Goal: Information Seeking & Learning: Learn about a topic

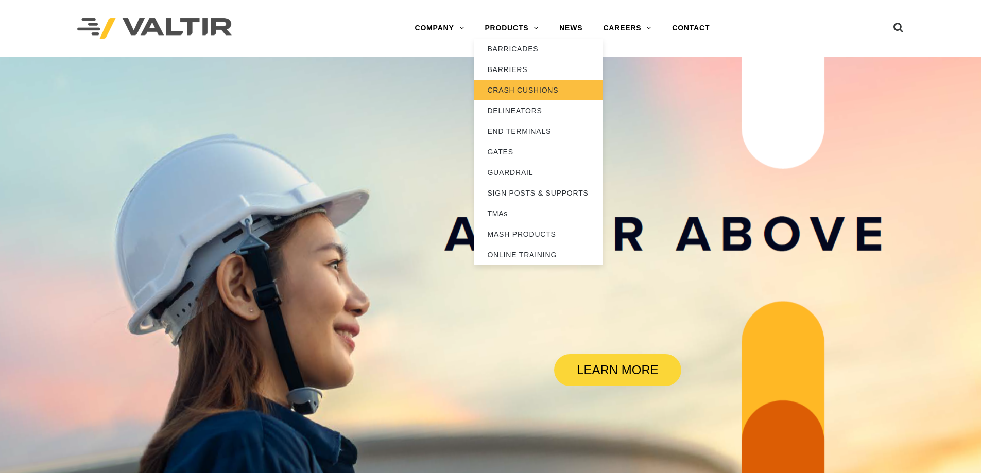
click at [512, 86] on link "CRASH CUSHIONS" at bounding box center [538, 90] width 129 height 21
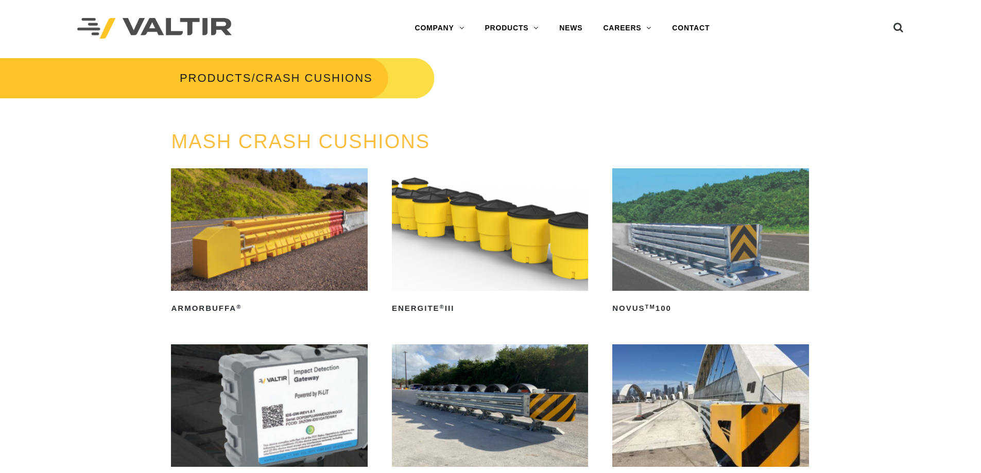
click at [513, 22] on link "PRODUCTS" at bounding box center [511, 28] width 75 height 21
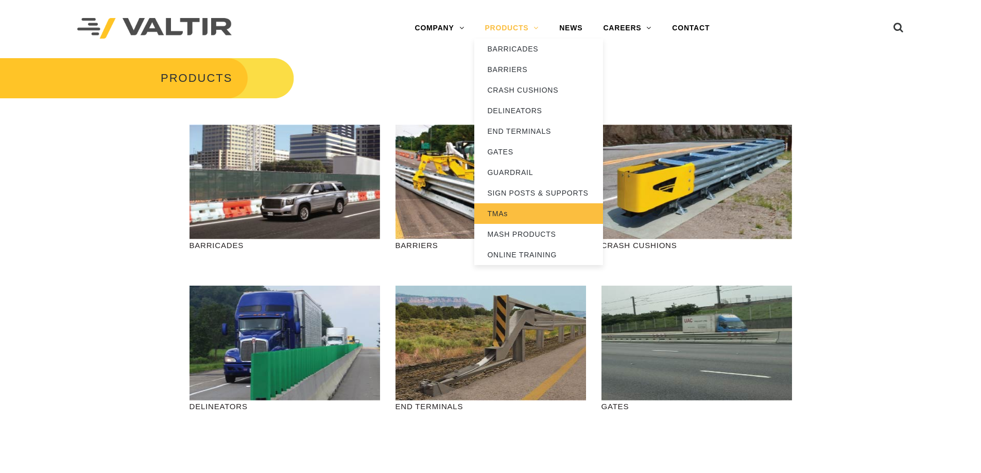
click at [504, 209] on link "TMAs" at bounding box center [538, 213] width 129 height 21
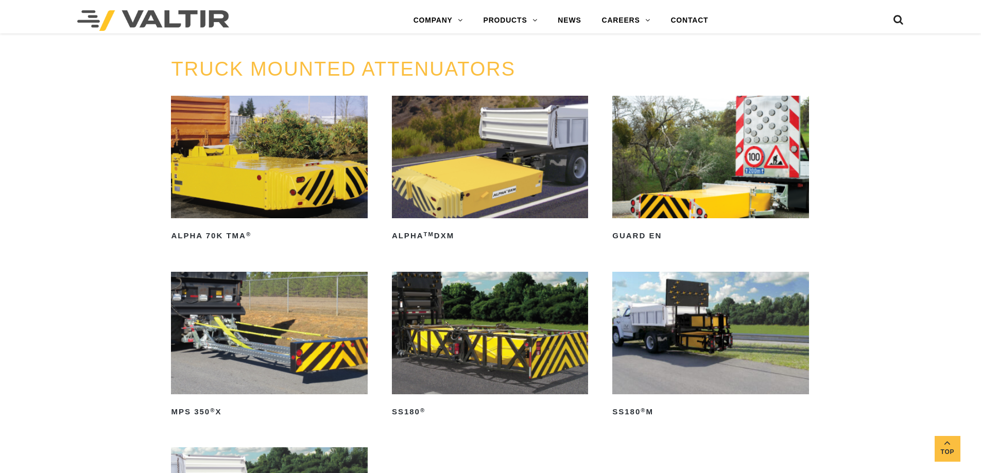
scroll to position [541, 0]
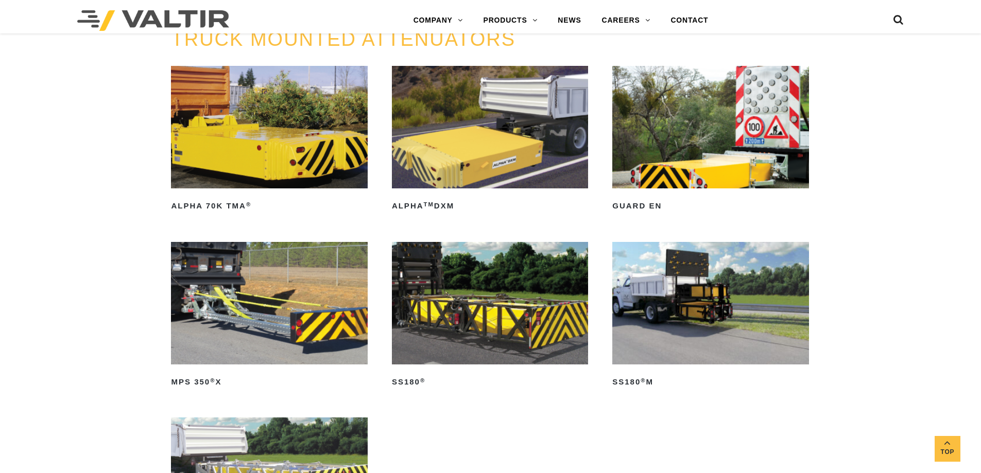
click at [332, 334] on img at bounding box center [269, 303] width 196 height 123
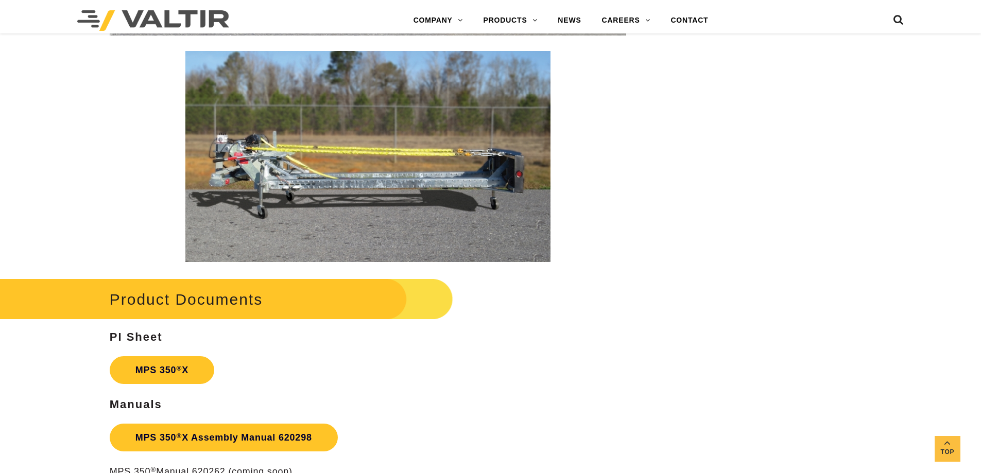
scroll to position [1674, 0]
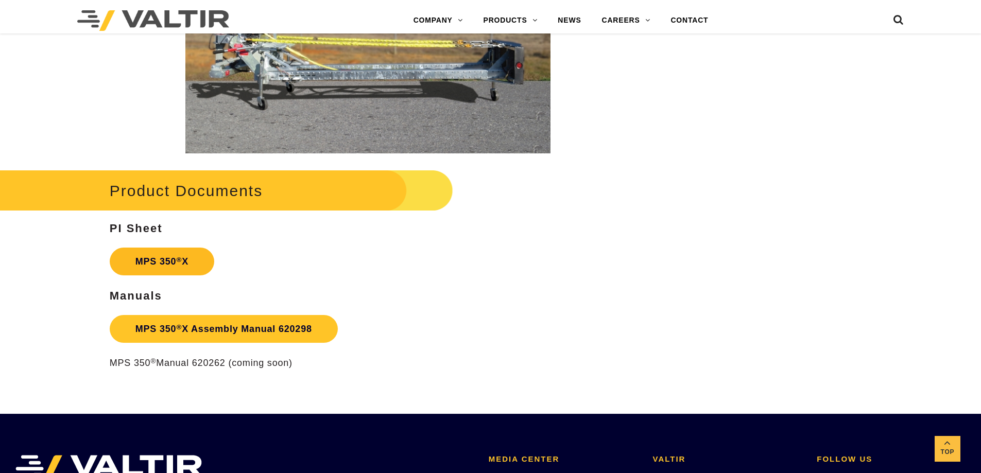
click at [169, 270] on link "MPS 350 ® X" at bounding box center [162, 262] width 105 height 28
